Goal: Complete application form: Complete application form

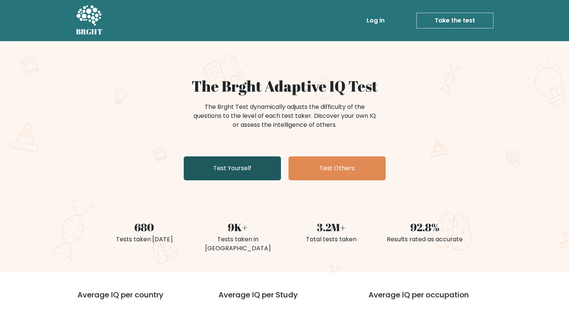
click at [246, 174] on link "Test Yourself" at bounding box center [232, 168] width 97 height 24
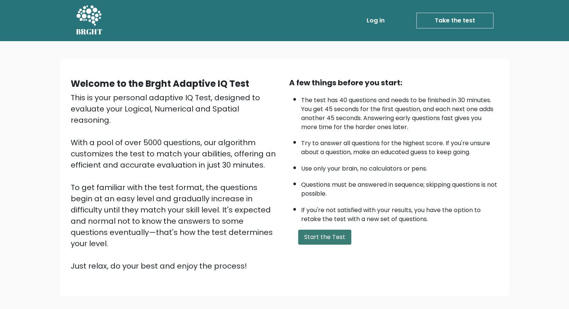
click at [325, 230] on button "Start the Test" at bounding box center [324, 237] width 53 height 15
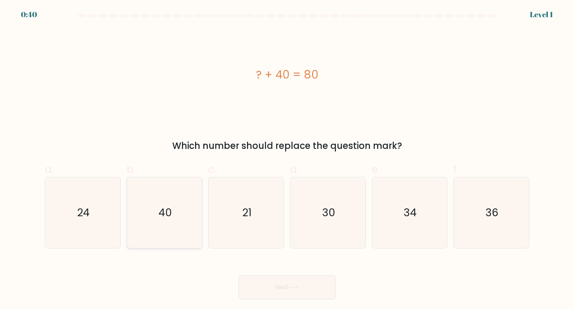
click at [179, 211] on icon "40" at bounding box center [164, 212] width 70 height 70
click at [287, 159] on input "b. 40" at bounding box center [287, 156] width 0 height 5
radio input "true"
click at [289, 283] on button "Next" at bounding box center [287, 287] width 97 height 24
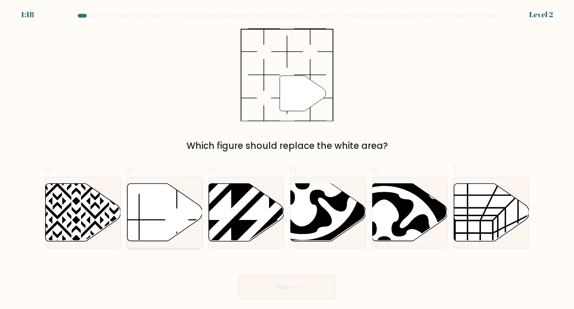
click at [152, 222] on icon at bounding box center [164, 213] width 75 height 58
click at [287, 159] on input "b." at bounding box center [287, 156] width 0 height 5
radio input "true"
click at [292, 296] on button "Next" at bounding box center [287, 287] width 97 height 24
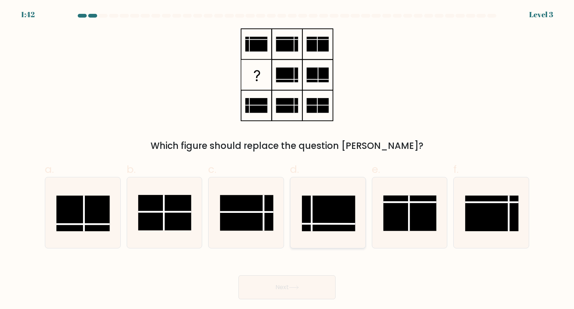
click at [333, 214] on rect at bounding box center [328, 214] width 53 height 36
click at [287, 159] on input "d." at bounding box center [287, 156] width 0 height 5
radio input "true"
click at [284, 288] on button "Next" at bounding box center [287, 287] width 97 height 24
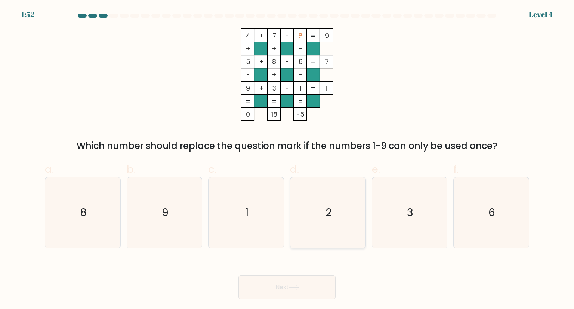
click at [322, 222] on icon "2" at bounding box center [328, 212] width 70 height 70
click at [287, 159] on input "d. 2" at bounding box center [287, 156] width 0 height 5
radio input "true"
click at [305, 283] on button "Next" at bounding box center [287, 287] width 97 height 24
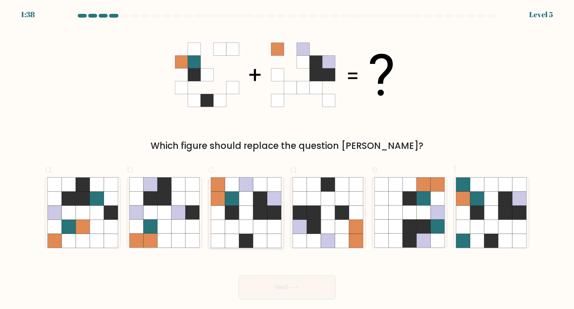
click at [246, 202] on icon at bounding box center [246, 198] width 14 height 14
click at [287, 159] on input "c." at bounding box center [287, 156] width 0 height 5
radio input "true"
click at [280, 293] on button "Next" at bounding box center [287, 287] width 97 height 24
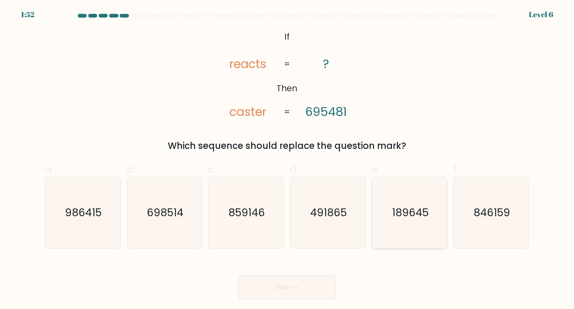
click at [422, 196] on icon "189645" at bounding box center [410, 212] width 70 height 70
click at [287, 159] on input "e. 189645" at bounding box center [287, 156] width 0 height 5
radio input "true"
click at [322, 290] on button "Next" at bounding box center [287, 287] width 97 height 24
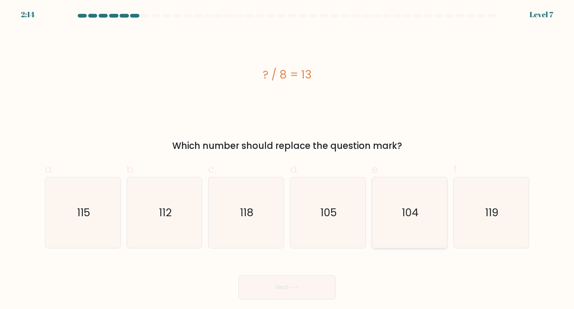
click at [418, 226] on icon "104" at bounding box center [410, 212] width 70 height 70
click at [287, 159] on input "e. 104" at bounding box center [287, 156] width 0 height 5
radio input "true"
click at [292, 287] on icon at bounding box center [294, 287] width 10 height 4
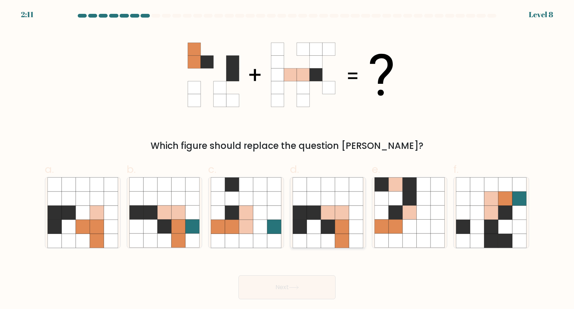
click at [308, 234] on icon at bounding box center [314, 241] width 14 height 14
click at [287, 159] on input "d." at bounding box center [287, 156] width 0 height 5
radio input "true"
click at [289, 286] on button "Next" at bounding box center [287, 287] width 97 height 24
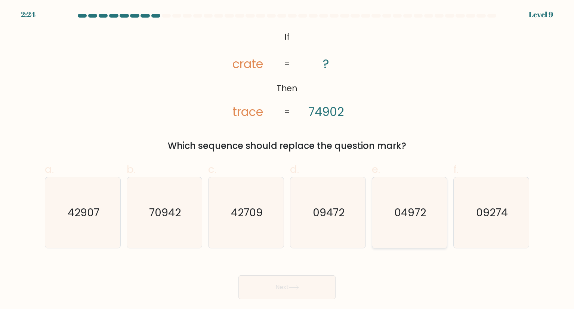
click at [404, 210] on text "04972" at bounding box center [410, 212] width 32 height 15
click at [287, 159] on input "e. 04972" at bounding box center [287, 156] width 0 height 5
radio input "true"
click at [292, 286] on icon at bounding box center [294, 287] width 10 height 4
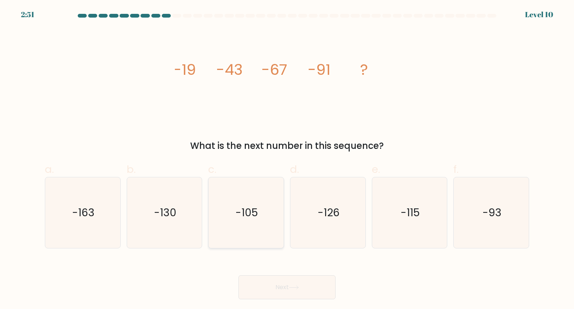
click at [264, 217] on icon "-105" at bounding box center [246, 212] width 70 height 70
click at [287, 159] on input "c. -105" at bounding box center [287, 156] width 0 height 5
radio input "true"
click at [418, 202] on icon "-115" at bounding box center [410, 212] width 70 height 70
click at [287, 159] on input "e. -115" at bounding box center [287, 156] width 0 height 5
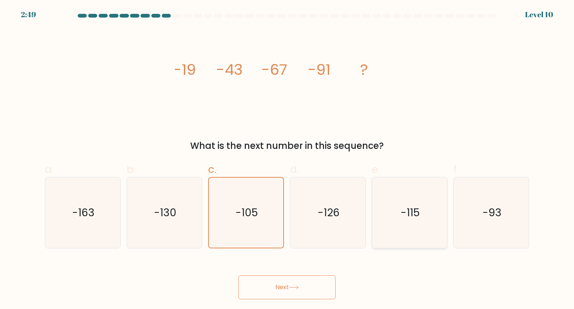
radio input "true"
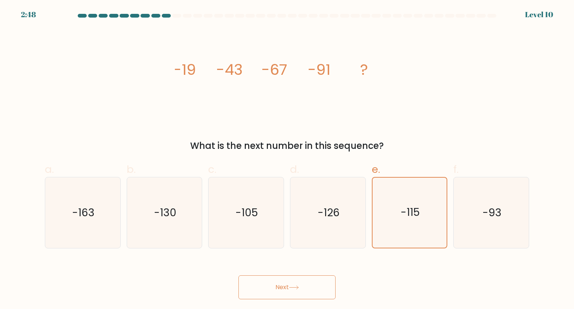
click at [296, 274] on div "Next" at bounding box center [286, 278] width 493 height 42
click at [296, 282] on button "Next" at bounding box center [287, 287] width 97 height 24
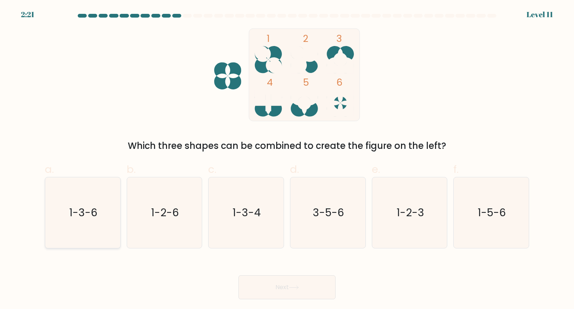
click at [85, 205] on text "1-3-6" at bounding box center [83, 212] width 28 height 15
click at [287, 159] on input "a. 1-3-6" at bounding box center [287, 156] width 0 height 5
radio input "true"
click at [288, 288] on button "Next" at bounding box center [287, 287] width 97 height 24
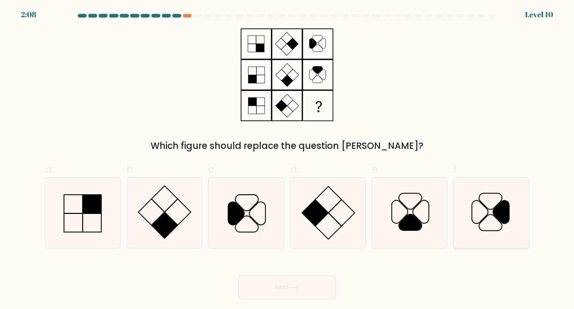
click at [489, 219] on icon at bounding box center [491, 212] width 70 height 70
click at [287, 159] on input "f." at bounding box center [287, 156] width 0 height 5
radio input "true"
click at [298, 287] on icon at bounding box center [294, 287] width 10 height 4
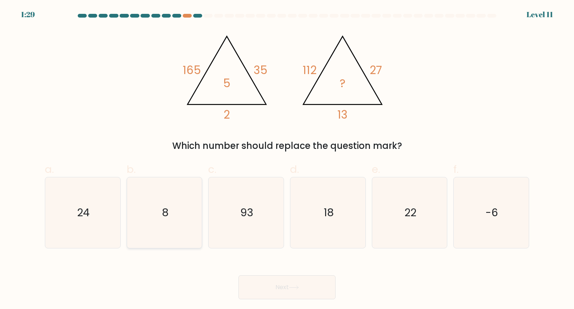
click at [170, 221] on icon "8" at bounding box center [164, 212] width 70 height 70
click at [287, 159] on input "b. 8" at bounding box center [287, 156] width 0 height 5
radio input "true"
click at [279, 285] on button "Next" at bounding box center [287, 287] width 97 height 24
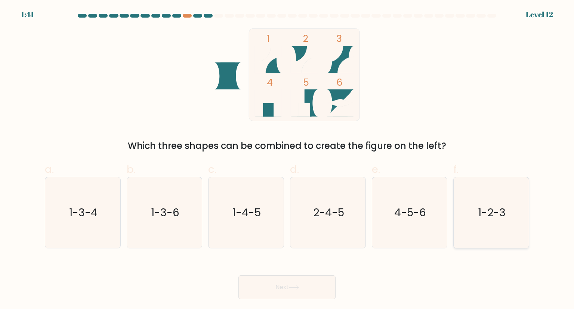
click at [481, 213] on text "1-2-3" at bounding box center [492, 212] width 28 height 15
click at [287, 159] on input "f. 1-2-3" at bounding box center [287, 156] width 0 height 5
radio input "true"
click at [304, 287] on button "Next" at bounding box center [287, 287] width 97 height 24
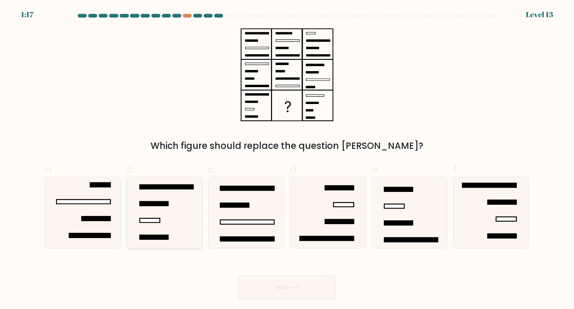
click at [161, 216] on icon at bounding box center [164, 212] width 70 height 70
click at [287, 159] on input "b." at bounding box center [287, 156] width 0 height 5
radio input "true"
click at [283, 282] on button "Next" at bounding box center [287, 287] width 97 height 24
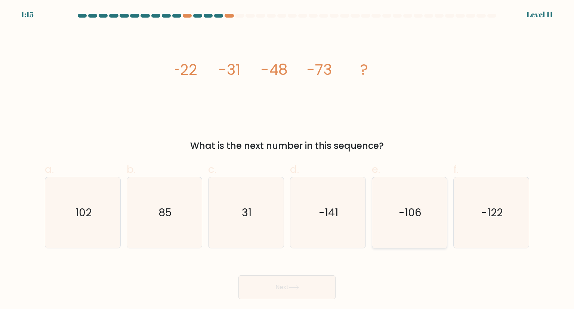
click at [427, 207] on icon "-106" at bounding box center [410, 212] width 70 height 70
click at [287, 159] on input "e. -106" at bounding box center [287, 156] width 0 height 5
radio input "true"
click at [296, 290] on button "Next" at bounding box center [287, 287] width 97 height 24
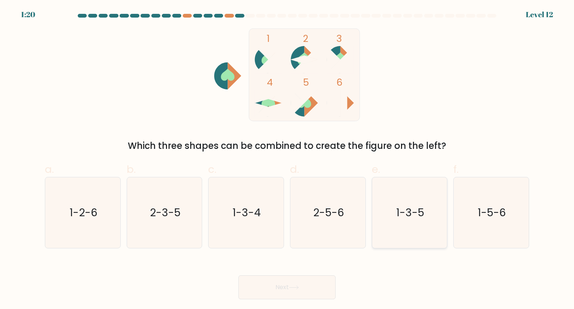
click at [433, 212] on icon "1-3-5" at bounding box center [410, 212] width 70 height 70
click at [287, 159] on input "e. 1-3-5" at bounding box center [287, 156] width 0 height 5
radio input "true"
click at [316, 283] on button "Next" at bounding box center [287, 287] width 97 height 24
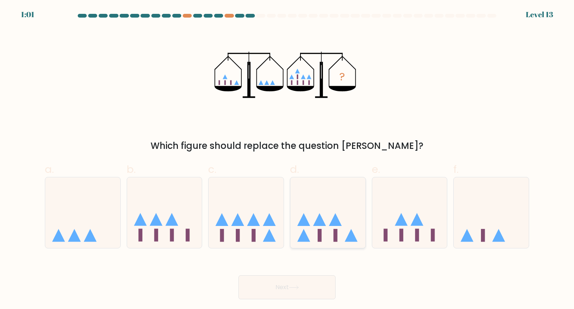
click at [318, 216] on icon at bounding box center [319, 219] width 13 height 13
click at [287, 159] on input "d." at bounding box center [287, 156] width 0 height 5
radio input "true"
click at [297, 290] on button "Next" at bounding box center [287, 287] width 97 height 24
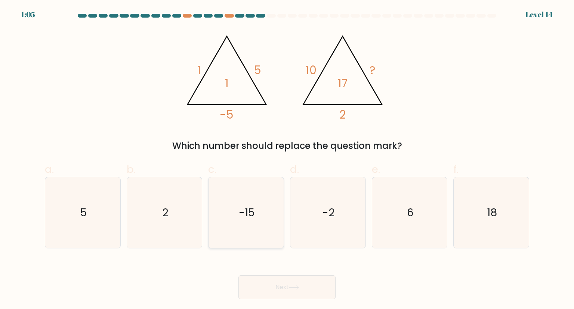
click at [248, 216] on text "-15" at bounding box center [247, 212] width 16 height 15
click at [287, 159] on input "c. -15" at bounding box center [287, 156] width 0 height 5
radio input "true"
click at [291, 283] on button "Next" at bounding box center [287, 287] width 97 height 24
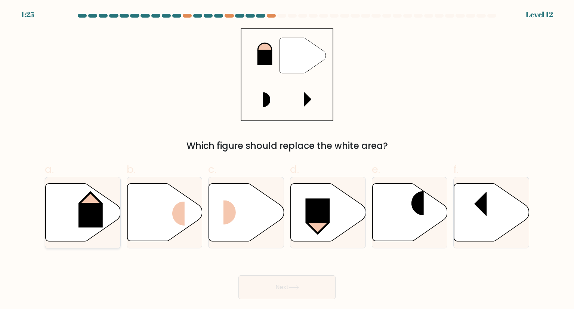
click at [103, 202] on icon at bounding box center [83, 213] width 75 height 58
click at [287, 159] on input "a." at bounding box center [287, 156] width 0 height 5
radio input "true"
click at [302, 282] on button "Next" at bounding box center [287, 287] width 97 height 24
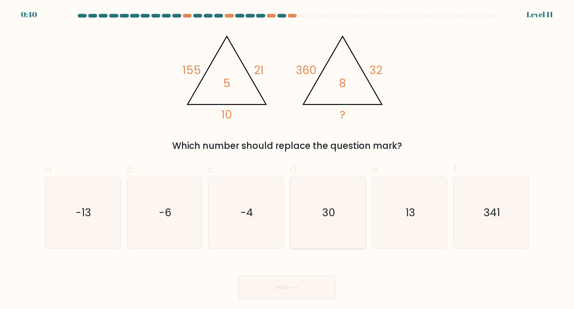
click at [339, 199] on icon "30" at bounding box center [328, 212] width 70 height 70
click at [287, 159] on input "d. 30" at bounding box center [287, 156] width 0 height 5
radio input "true"
click at [413, 195] on icon "13" at bounding box center [410, 212] width 70 height 70
click at [287, 159] on input "e. 13" at bounding box center [287, 156] width 0 height 5
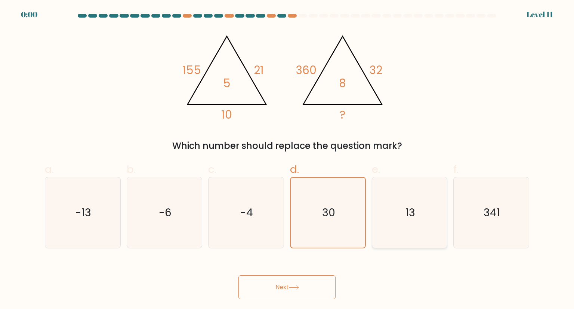
radio input "true"
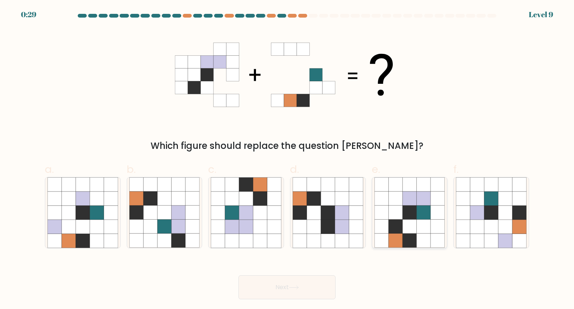
click at [390, 213] on icon at bounding box center [396, 213] width 14 height 14
click at [287, 159] on input "e." at bounding box center [287, 156] width 0 height 5
radio input "true"
click at [316, 283] on button "Next" at bounding box center [287, 287] width 97 height 24
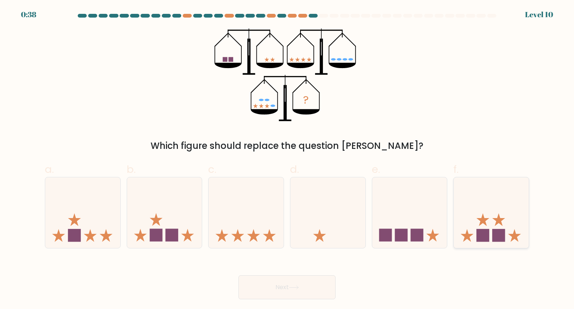
click at [515, 212] on icon at bounding box center [491, 212] width 75 height 62
click at [287, 159] on input "f." at bounding box center [287, 156] width 0 height 5
radio input "true"
click at [295, 288] on icon at bounding box center [294, 287] width 10 height 4
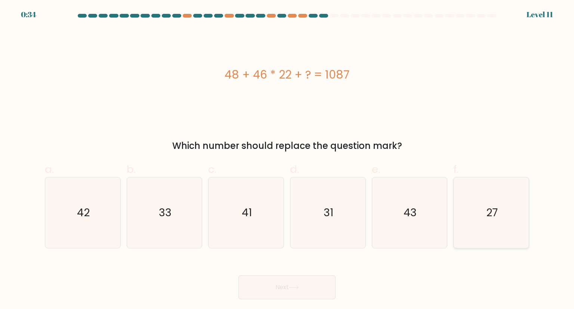
drag, startPoint x: 531, startPoint y: 204, endPoint x: 504, endPoint y: 210, distance: 27.9
click at [504, 210] on div "f. 27" at bounding box center [491, 205] width 82 height 87
click at [504, 210] on icon "27" at bounding box center [491, 212] width 70 height 70
click at [287, 159] on input "f. 27" at bounding box center [287, 156] width 0 height 5
radio input "true"
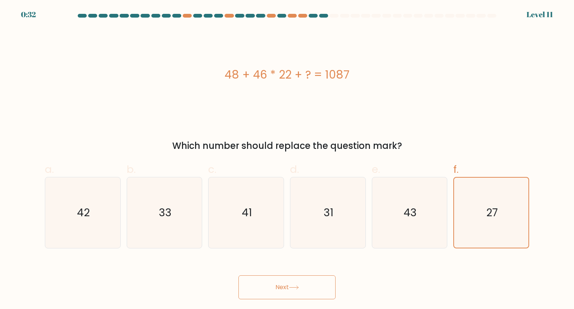
click at [310, 289] on button "Next" at bounding box center [287, 287] width 97 height 24
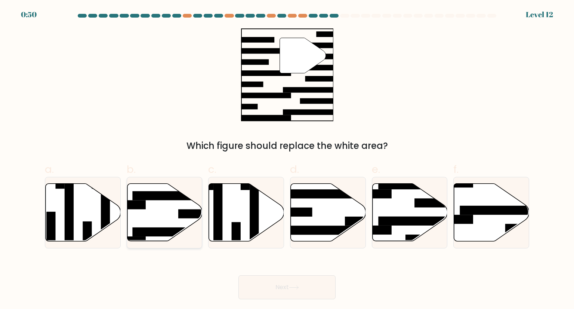
click at [161, 214] on icon at bounding box center [164, 213] width 75 height 58
click at [287, 159] on input "b." at bounding box center [287, 156] width 0 height 5
radio input "true"
click at [302, 286] on button "Next" at bounding box center [287, 287] width 97 height 24
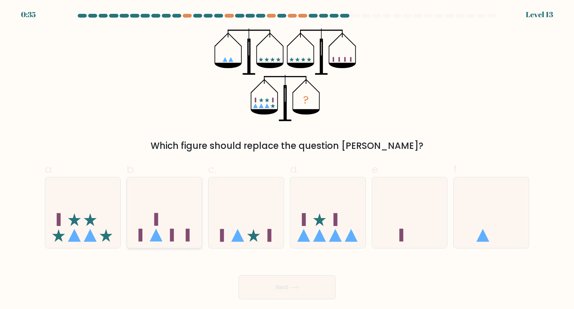
click at [165, 222] on icon at bounding box center [164, 212] width 75 height 62
click at [287, 159] on input "b." at bounding box center [287, 156] width 0 height 5
radio input "true"
click at [297, 215] on icon at bounding box center [327, 212] width 75 height 62
click at [287, 159] on input "d." at bounding box center [287, 156] width 0 height 5
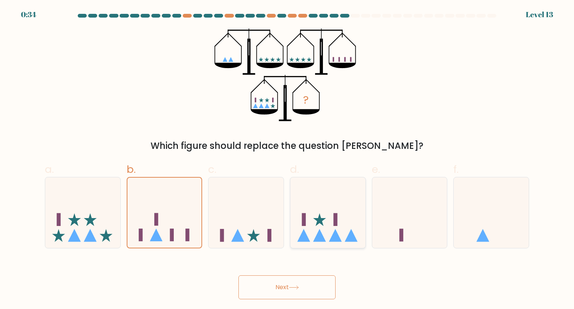
radio input "true"
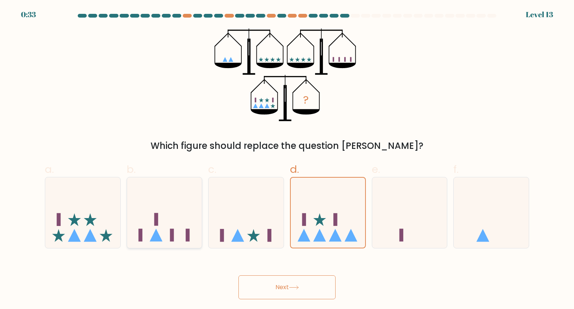
click at [159, 237] on icon at bounding box center [156, 235] width 13 height 13
click at [287, 159] on input "b." at bounding box center [287, 156] width 0 height 5
radio input "true"
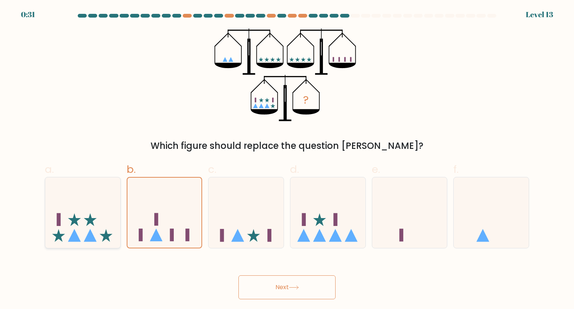
click at [107, 228] on icon at bounding box center [82, 212] width 75 height 62
click at [287, 159] on input "a." at bounding box center [287, 156] width 0 height 5
radio input "true"
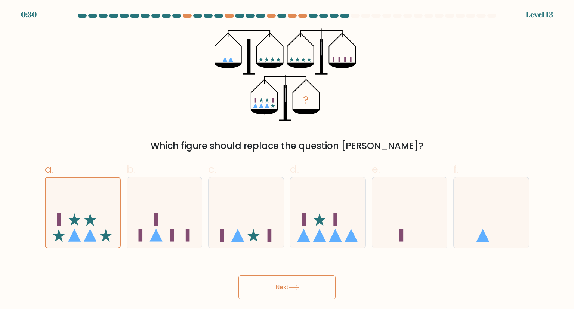
click at [282, 285] on button "Next" at bounding box center [287, 287] width 97 height 24
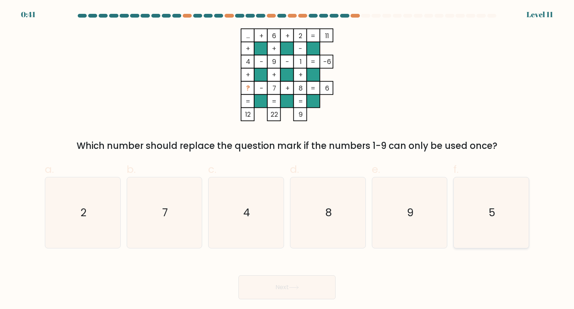
click at [472, 216] on icon "5" at bounding box center [491, 212] width 70 height 70
click at [287, 159] on input "f. 5" at bounding box center [287, 156] width 0 height 5
radio input "true"
click at [304, 283] on button "Next" at bounding box center [287, 287] width 97 height 24
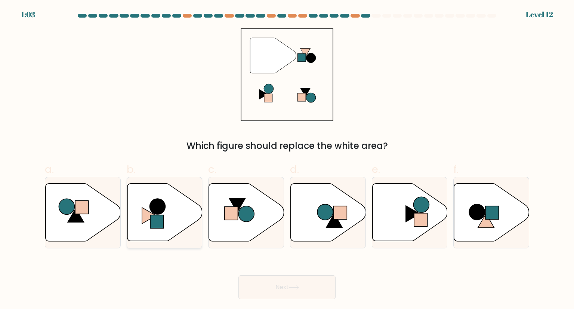
click at [174, 219] on icon at bounding box center [164, 213] width 75 height 58
click at [287, 159] on input "b." at bounding box center [287, 156] width 0 height 5
radio input "true"
click at [316, 293] on button "Next" at bounding box center [287, 287] width 97 height 24
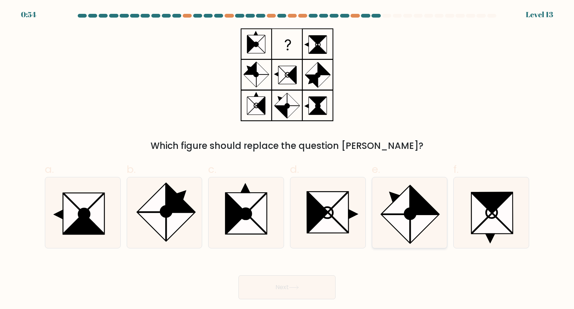
click at [388, 206] on icon at bounding box center [410, 212] width 70 height 70
click at [287, 159] on input "e." at bounding box center [287, 156] width 0 height 5
radio input "true"
click at [286, 286] on button "Next" at bounding box center [287, 287] width 97 height 24
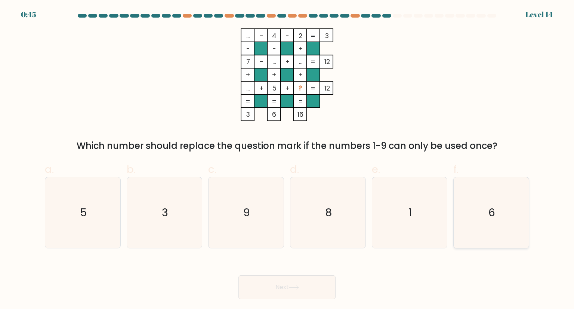
click at [473, 225] on icon "6" at bounding box center [491, 212] width 70 height 70
click at [287, 159] on input "f. 6" at bounding box center [287, 156] width 0 height 5
radio input "true"
click at [282, 291] on button "Next" at bounding box center [287, 287] width 97 height 24
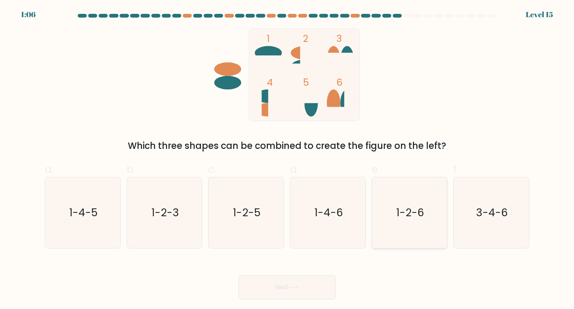
click at [422, 203] on icon "1-2-6" at bounding box center [410, 212] width 70 height 70
click at [287, 159] on input "e. 1-2-6" at bounding box center [287, 156] width 0 height 5
radio input "true"
click at [292, 280] on button "Next" at bounding box center [287, 287] width 97 height 24
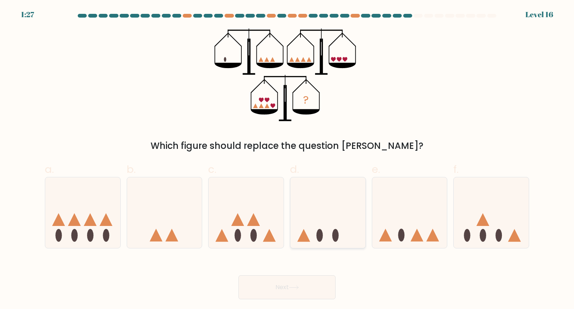
click at [322, 228] on icon at bounding box center [327, 212] width 75 height 62
click at [287, 159] on input "d." at bounding box center [287, 156] width 0 height 5
radio input "true"
click at [296, 286] on icon at bounding box center [294, 287] width 10 height 4
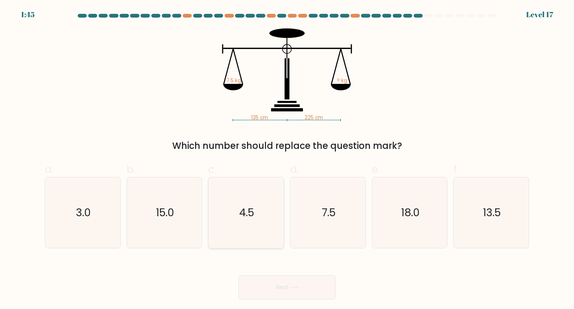
click at [232, 227] on icon "4.5" at bounding box center [246, 212] width 70 height 70
click at [287, 159] on input "c. 4.5" at bounding box center [287, 156] width 0 height 5
radio input "true"
click at [256, 283] on button "Next" at bounding box center [287, 287] width 97 height 24
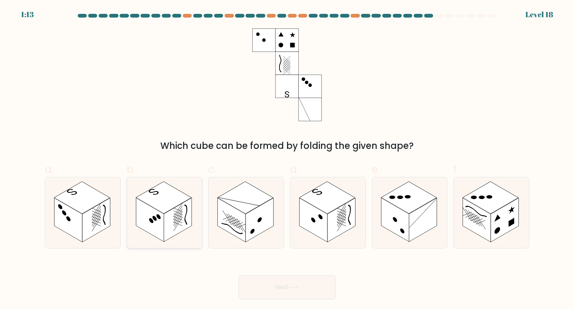
click at [182, 220] on rect at bounding box center [178, 220] width 28 height 44
click at [287, 159] on input "b." at bounding box center [287, 156] width 0 height 5
radio input "true"
click at [299, 286] on icon at bounding box center [294, 287] width 10 height 4
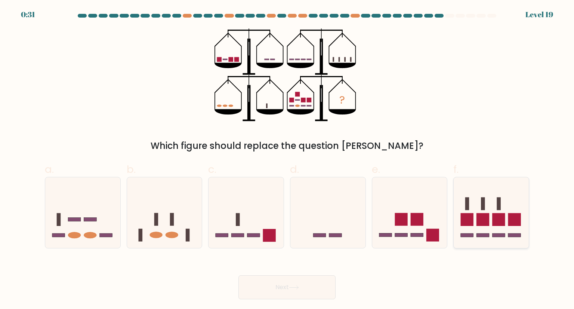
click at [504, 203] on icon at bounding box center [491, 212] width 75 height 62
click at [287, 159] on input "f." at bounding box center [287, 156] width 0 height 5
radio input "true"
click at [307, 287] on button "Next" at bounding box center [287, 287] width 97 height 24
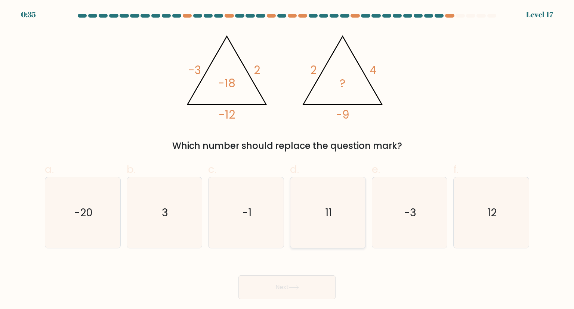
click at [342, 216] on icon "11" at bounding box center [328, 212] width 70 height 70
click at [287, 159] on input "d. 11" at bounding box center [287, 156] width 0 height 5
radio input "true"
click at [309, 283] on button "Next" at bounding box center [287, 287] width 97 height 24
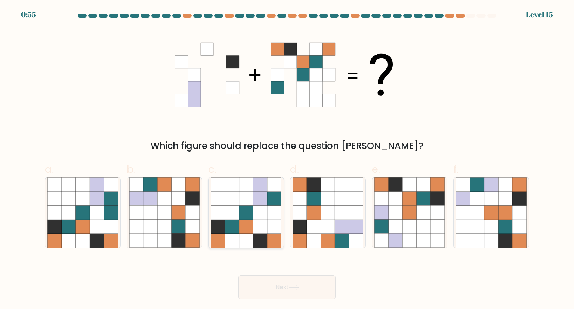
click at [232, 222] on icon at bounding box center [232, 226] width 14 height 14
click at [287, 159] on input "c." at bounding box center [287, 156] width 0 height 5
radio input "true"
click at [272, 286] on button "Next" at bounding box center [287, 287] width 97 height 24
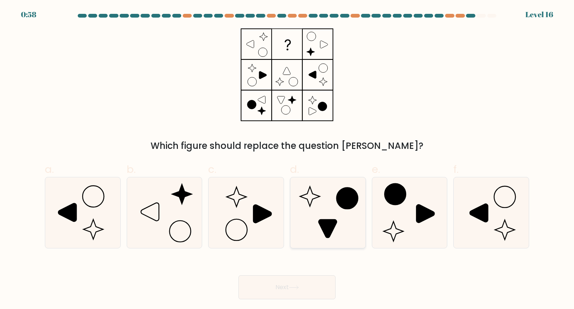
click at [334, 186] on icon at bounding box center [328, 212] width 70 height 70
click at [287, 159] on input "d." at bounding box center [287, 156] width 0 height 5
radio input "true"
click at [302, 283] on button "Next" at bounding box center [287, 287] width 97 height 24
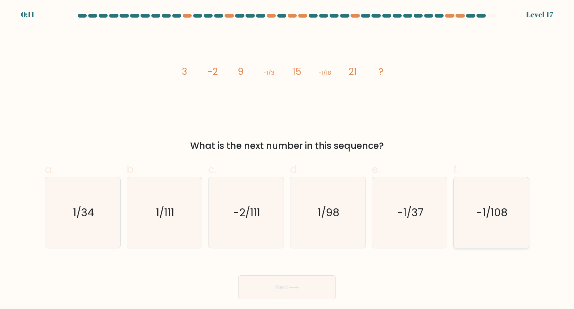
click at [472, 210] on icon "-1/108" at bounding box center [491, 212] width 70 height 70
click at [287, 159] on input "f. -1/108" at bounding box center [287, 156] width 0 height 5
radio input "true"
click at [305, 285] on button "Next" at bounding box center [287, 287] width 97 height 24
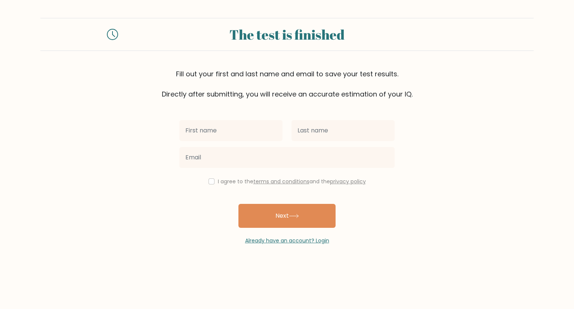
type input "m"
type input "Nomin"
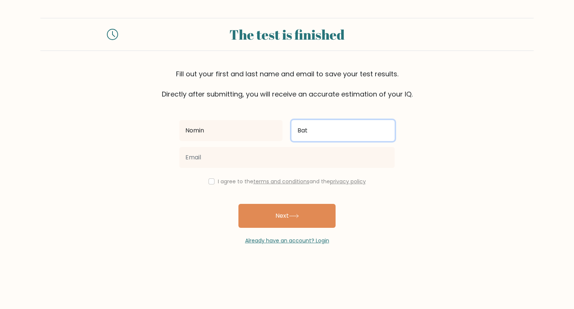
type input "Bat"
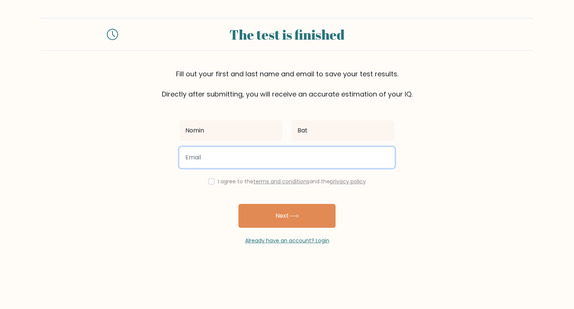
click at [242, 157] on input "email" at bounding box center [286, 157] width 215 height 21
type input "[EMAIL_ADDRESS][DOMAIN_NAME]"
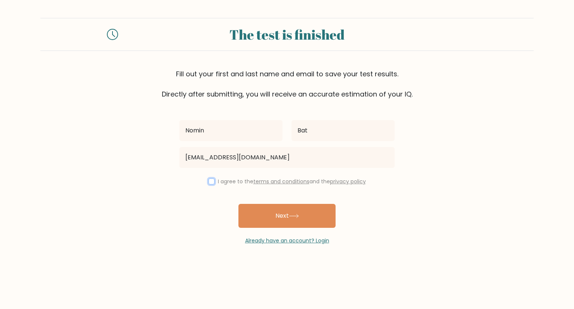
click at [212, 181] on input "checkbox" at bounding box center [212, 181] width 6 height 6
checkbox input "true"
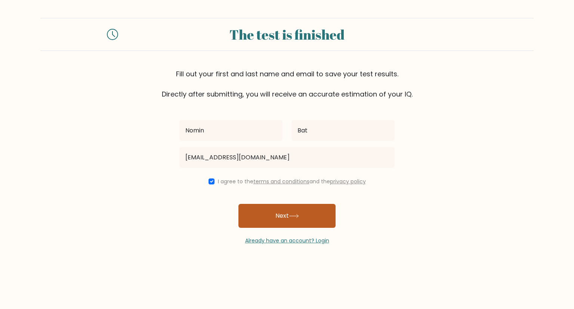
click at [264, 215] on button "Next" at bounding box center [287, 216] width 97 height 24
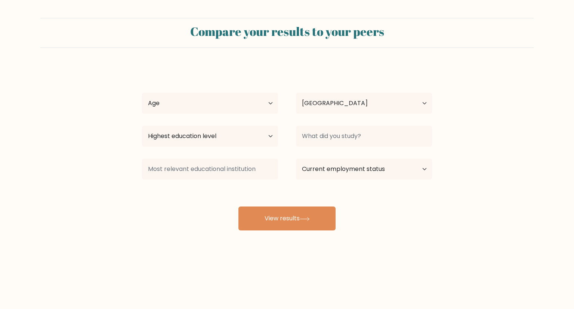
select select "MN"
click at [257, 98] on select "Age Under 18 years old 18-24 years old 25-34 years old 35-44 years old 45-54 ye…" at bounding box center [210, 103] width 136 height 21
select select "25_34"
click at [142, 93] on select "Age Under 18 years old 18-24 years old 25-34 years old 35-44 years old 45-54 ye…" at bounding box center [210, 103] width 136 height 21
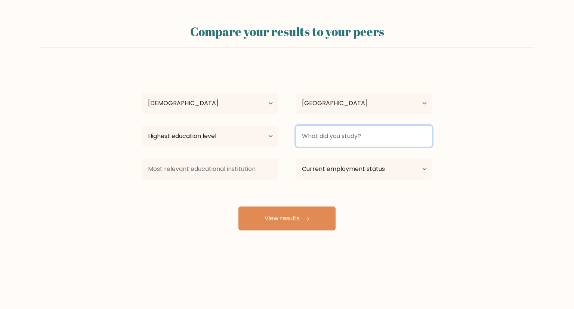
click at [335, 135] on input at bounding box center [364, 136] width 136 height 21
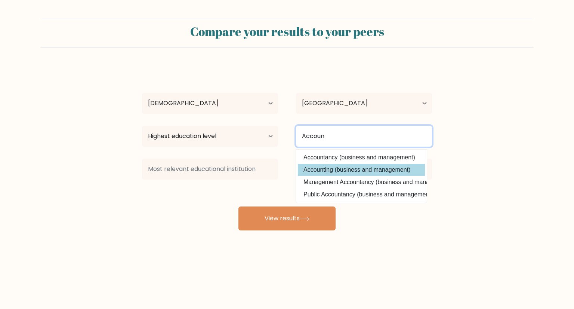
type input "Accoun"
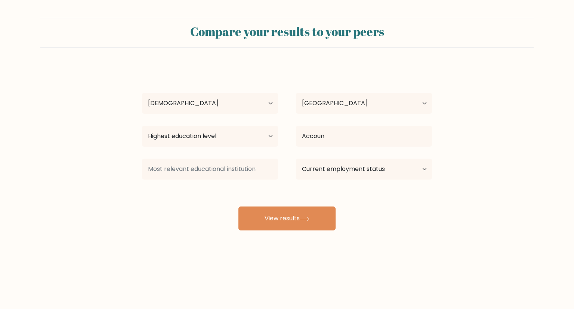
click at [339, 169] on div "Nomin Bat Age Under 18 years old 18-24 years old 25-34 years old 35-44 years ol…" at bounding box center [287, 148] width 299 height 164
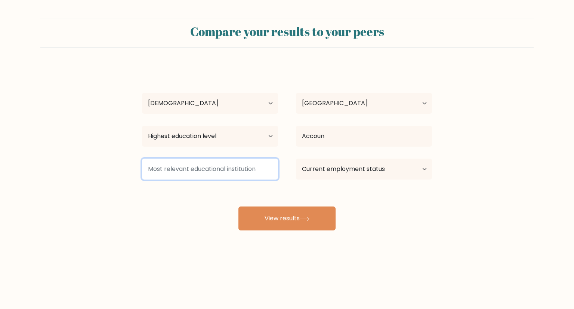
click at [236, 171] on input at bounding box center [210, 169] width 136 height 21
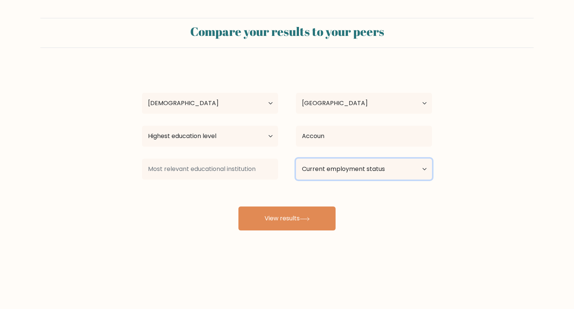
click at [317, 167] on select "Current employment status Employed Student Retired Other / prefer not to answer" at bounding box center [364, 169] width 136 height 21
select select "employed"
click at [296, 159] on select "Current employment status Employed Student Retired Other / prefer not to answer" at bounding box center [364, 169] width 136 height 21
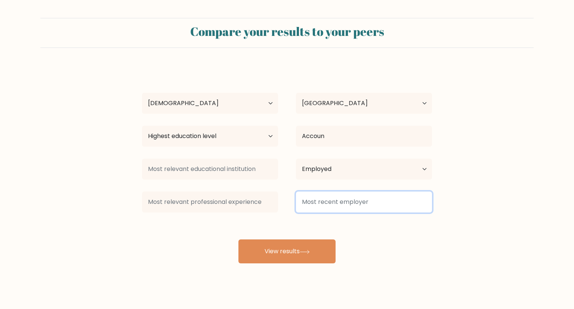
click at [313, 203] on input at bounding box center [364, 201] width 136 height 21
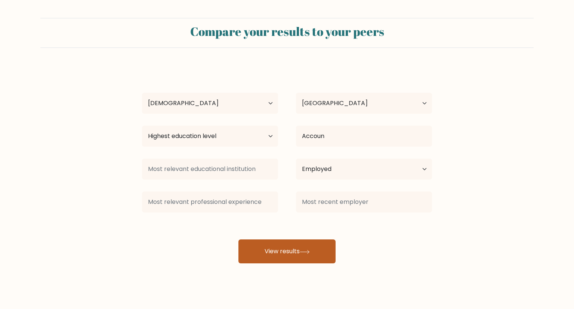
click at [294, 241] on button "View results" at bounding box center [287, 251] width 97 height 24
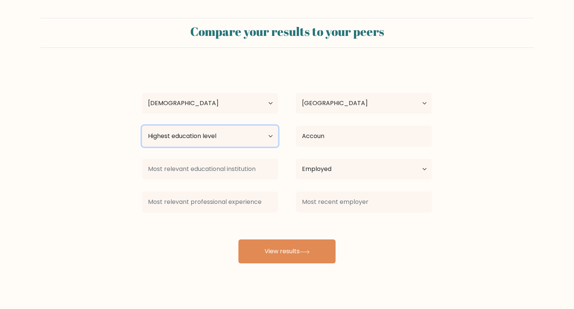
click at [236, 137] on select "Highest education level No schooling Primary Lower Secondary Upper Secondary Oc…" at bounding box center [210, 136] width 136 height 21
select select "bachelors_degree"
click at [142, 126] on select "Highest education level No schooling Primary Lower Secondary Upper Secondary Oc…" at bounding box center [210, 136] width 136 height 21
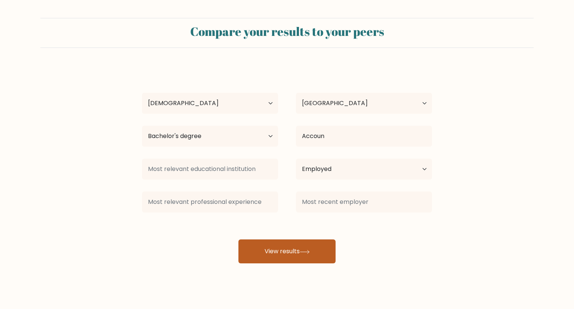
click at [281, 249] on button "View results" at bounding box center [287, 251] width 97 height 24
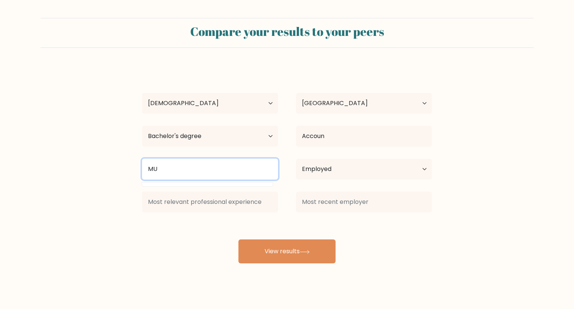
type input "M"
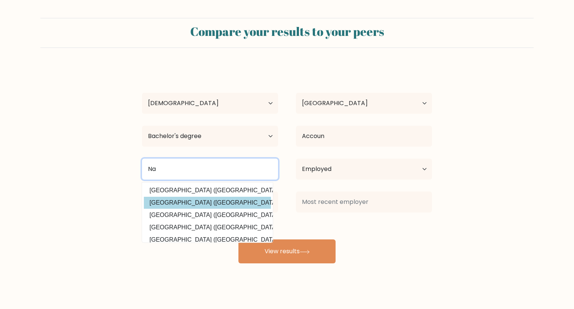
type input "N"
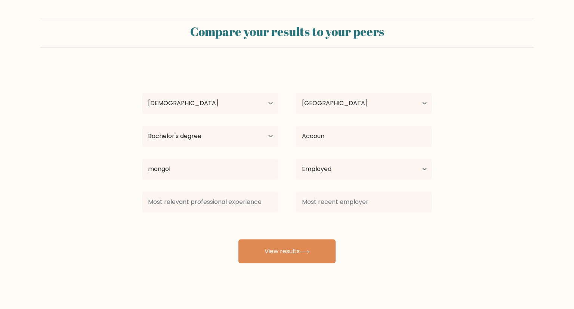
click at [231, 199] on div "Nomin Bat Age Under 18 years old 18-24 years old 25-34 years old 35-44 years ol…" at bounding box center [287, 164] width 299 height 197
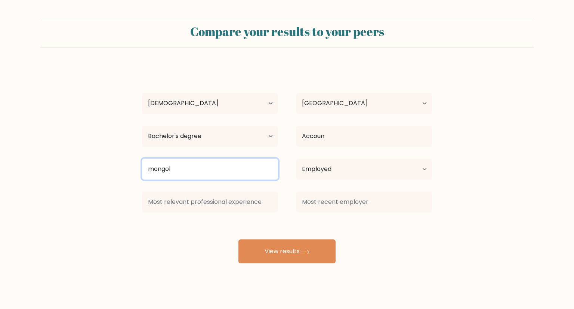
click at [234, 165] on input "mongol" at bounding box center [210, 169] width 136 height 21
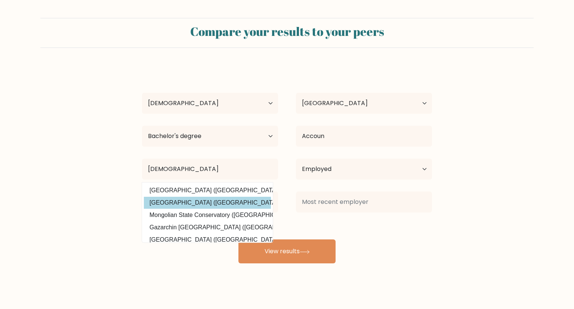
click at [207, 204] on div "Nomin Bat Age Under 18 years old 18-24 years old 25-34 years old 35-44 years ol…" at bounding box center [287, 164] width 299 height 197
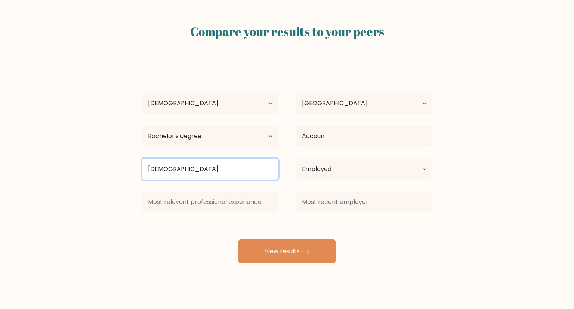
click at [199, 169] on input "mongoli" at bounding box center [210, 169] width 136 height 21
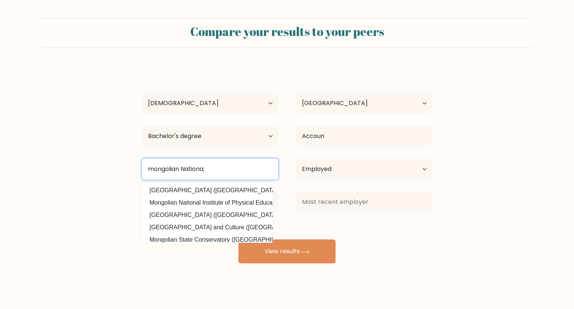
click at [216, 172] on input "mongolian Nationa;" at bounding box center [210, 169] width 136 height 21
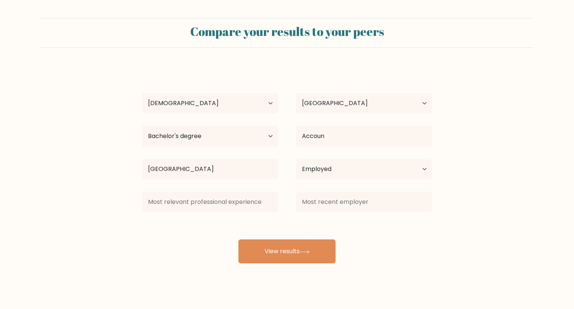
click at [88, 218] on form "Compare your results to your peers Nomin Bat Age Under 18 years old 18-24 years…" at bounding box center [287, 140] width 574 height 245
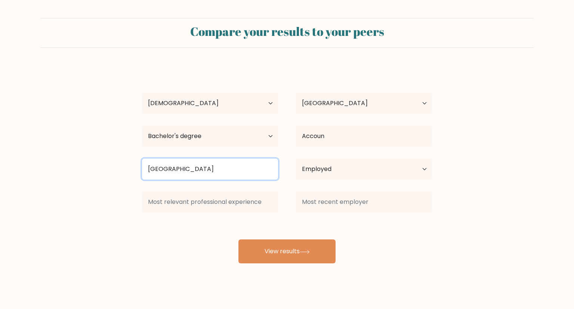
click at [150, 169] on input "mongolian National university" at bounding box center [210, 169] width 136 height 21
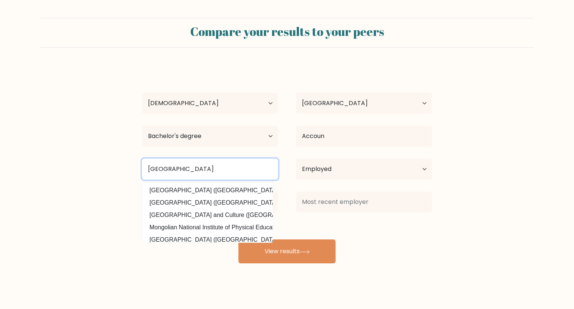
type input "Mongolian National university"
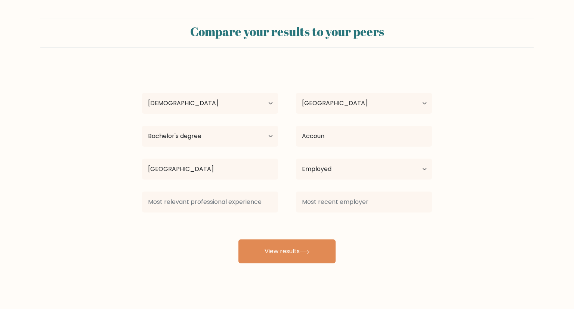
click at [136, 181] on div "Mongolian National university Mongolian National University (Mongolia) Mongolia…" at bounding box center [210, 169] width 154 height 27
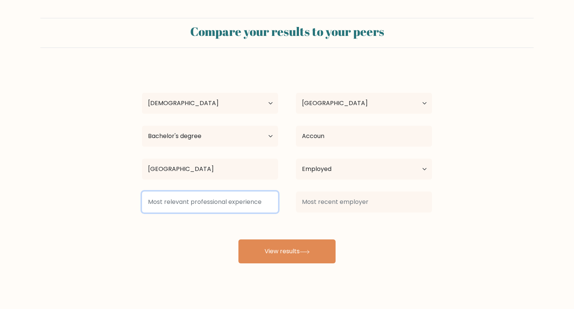
click at [174, 206] on input at bounding box center [210, 201] width 136 height 21
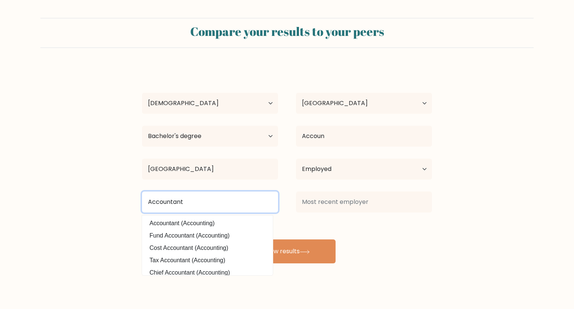
type input "Accountant"
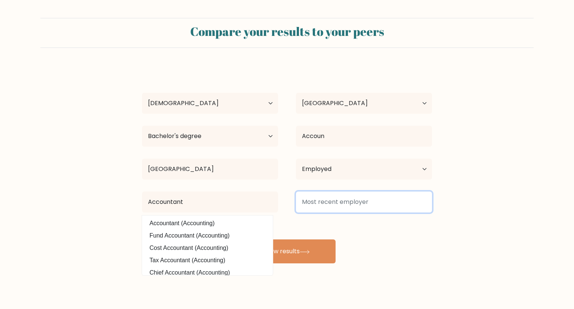
click at [320, 205] on input at bounding box center [364, 201] width 136 height 21
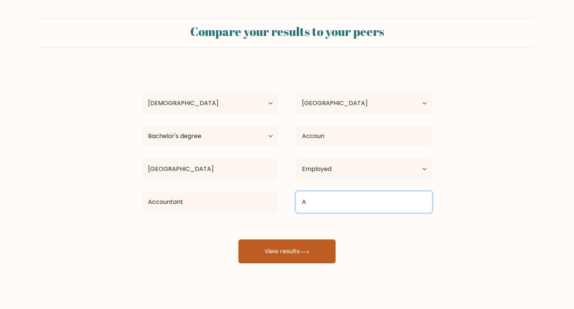
type input "A"
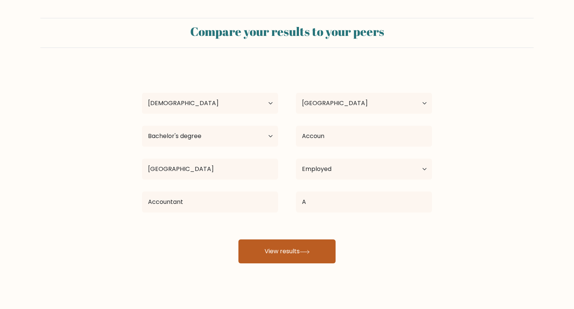
click at [304, 252] on icon at bounding box center [305, 252] width 10 height 4
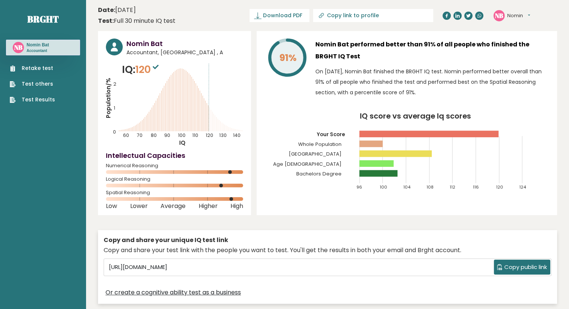
click at [387, 79] on p "On [DATE], Nomin Bat finished the BRGHT IQ test. Nomin performed better overall…" at bounding box center [432, 81] width 234 height 31
